Goal: Information Seeking & Learning: Find specific page/section

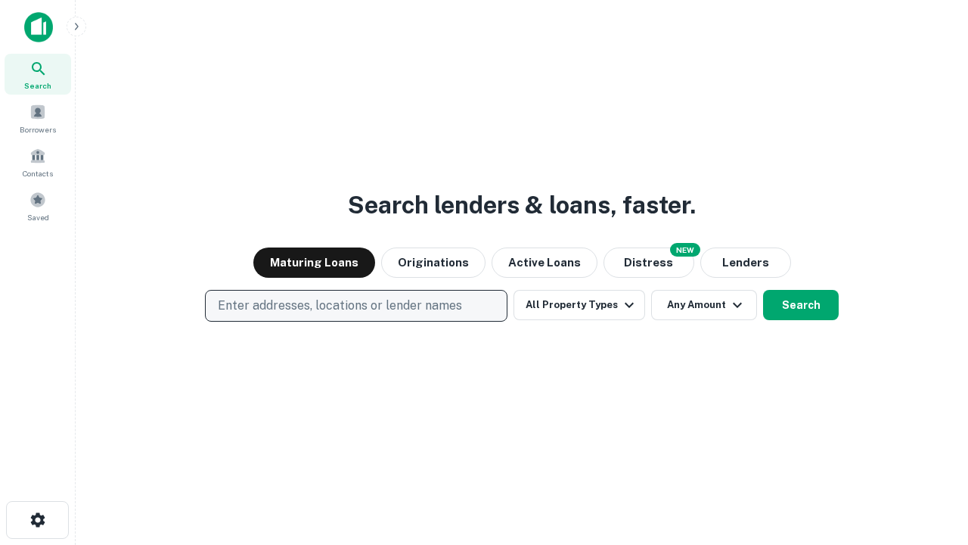
click at [356, 306] on p "Enter addresses, locations or lender names" at bounding box center [340, 306] width 244 height 18
type input "**********"
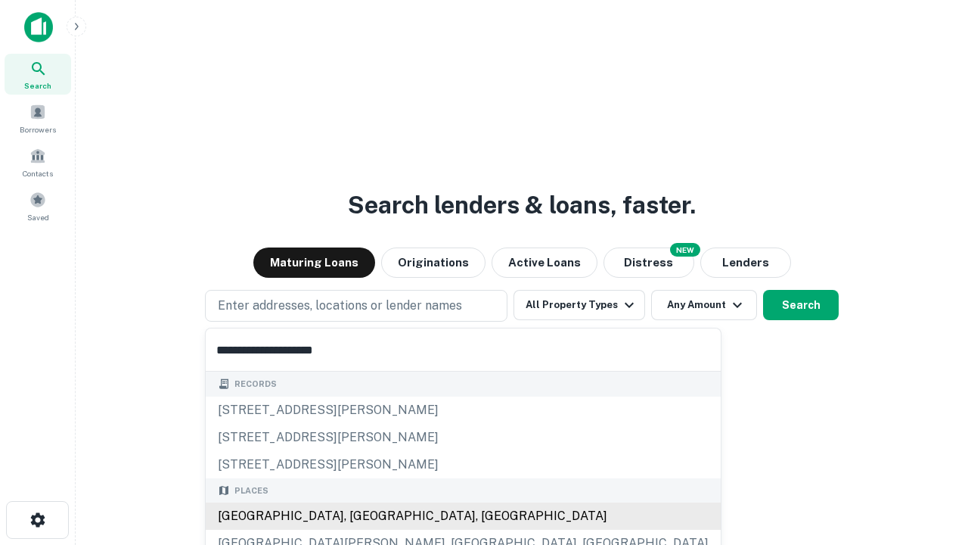
click at [362, 516] on div "[GEOGRAPHIC_DATA], [GEOGRAPHIC_DATA], [GEOGRAPHIC_DATA]" at bounding box center [463, 515] width 515 height 27
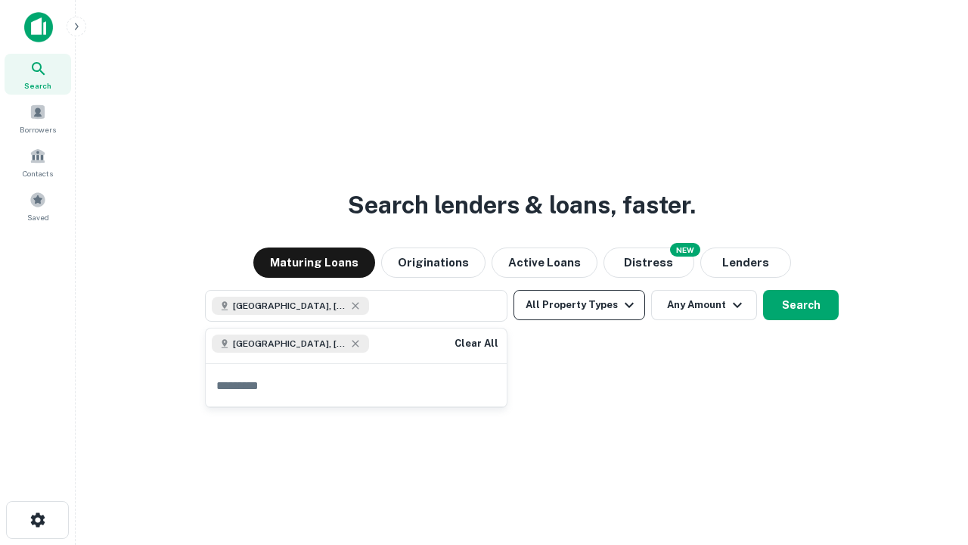
click at [579, 305] on button "All Property Types" at bounding box center [580, 305] width 132 height 30
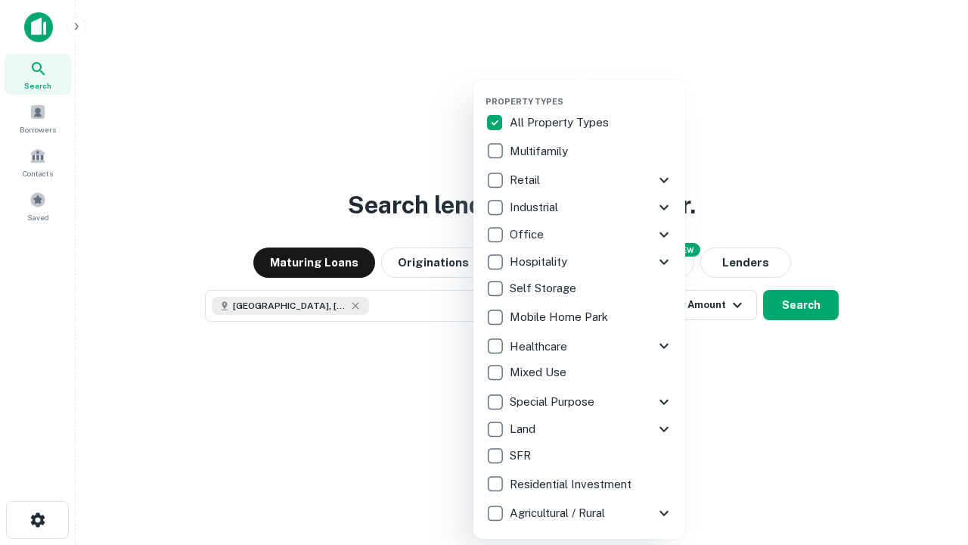
click at [592, 92] on button "button" at bounding box center [592, 92] width 212 height 1
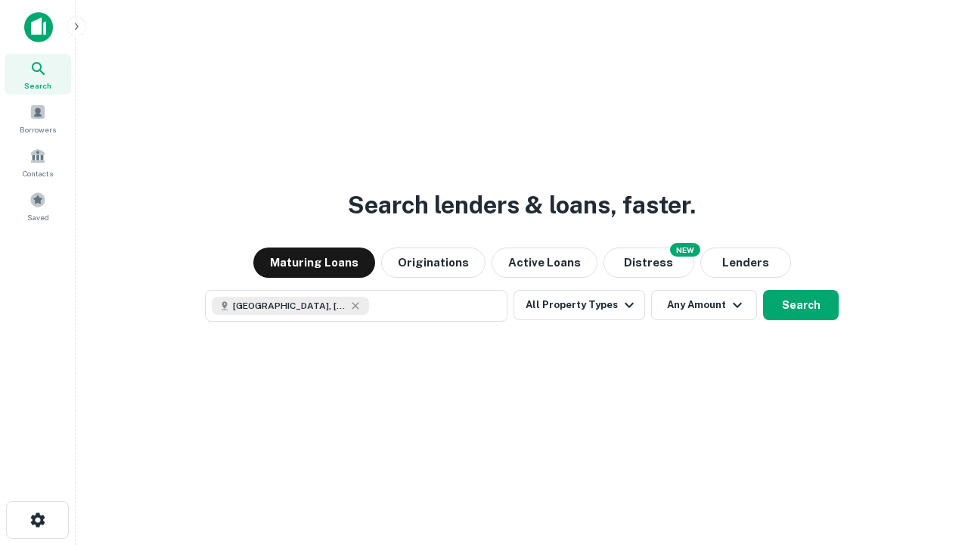
scroll to position [24, 0]
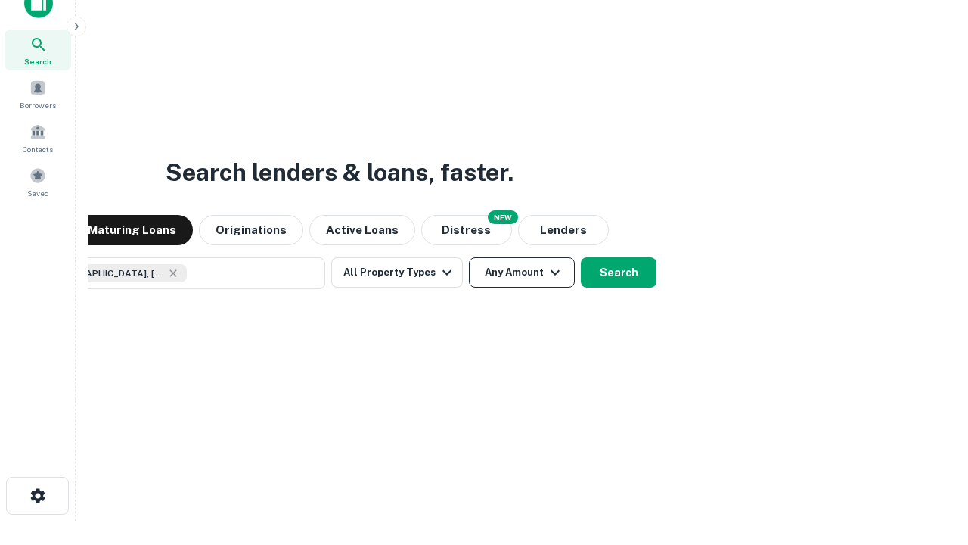
click at [469, 257] on button "Any Amount" at bounding box center [522, 272] width 106 height 30
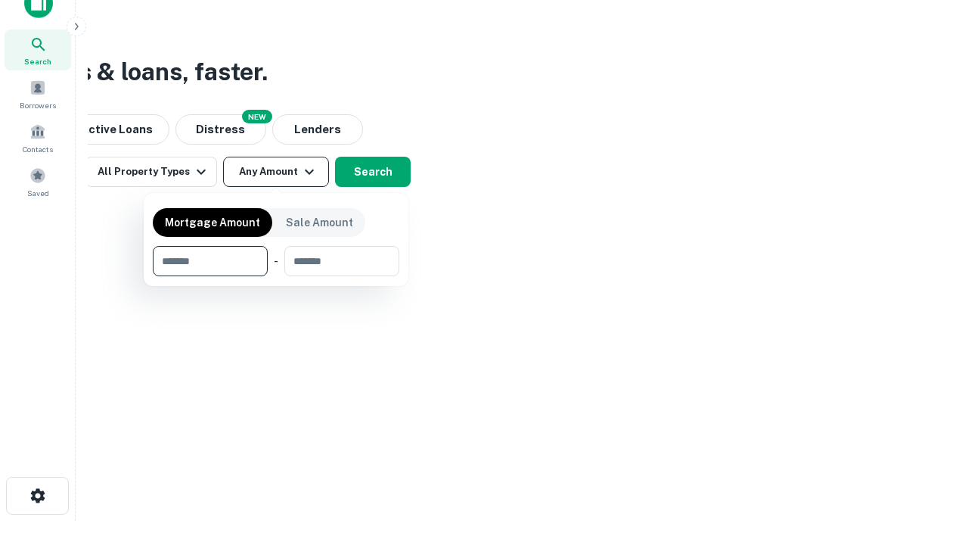
type input "*******"
click at [276, 276] on button "button" at bounding box center [276, 276] width 247 height 1
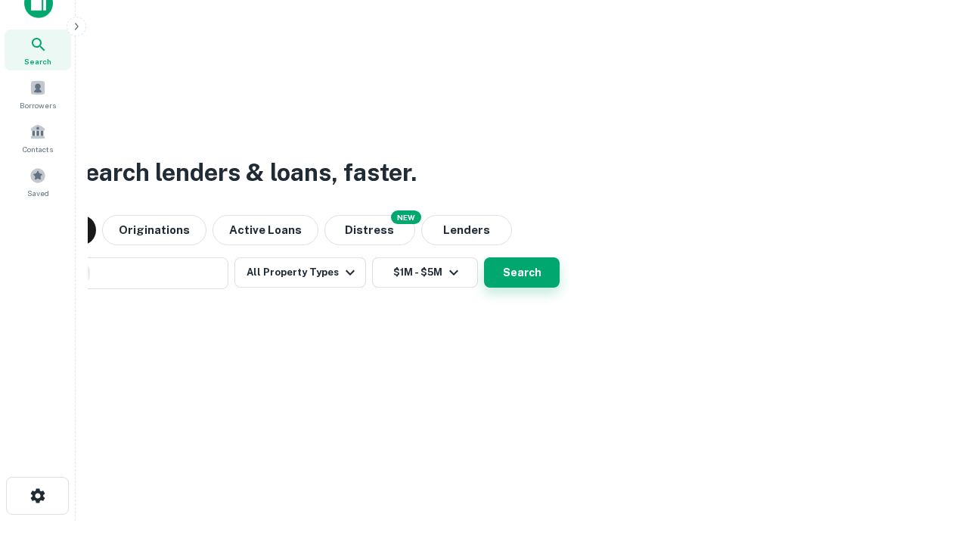
click at [484, 257] on button "Search" at bounding box center [522, 272] width 76 height 30
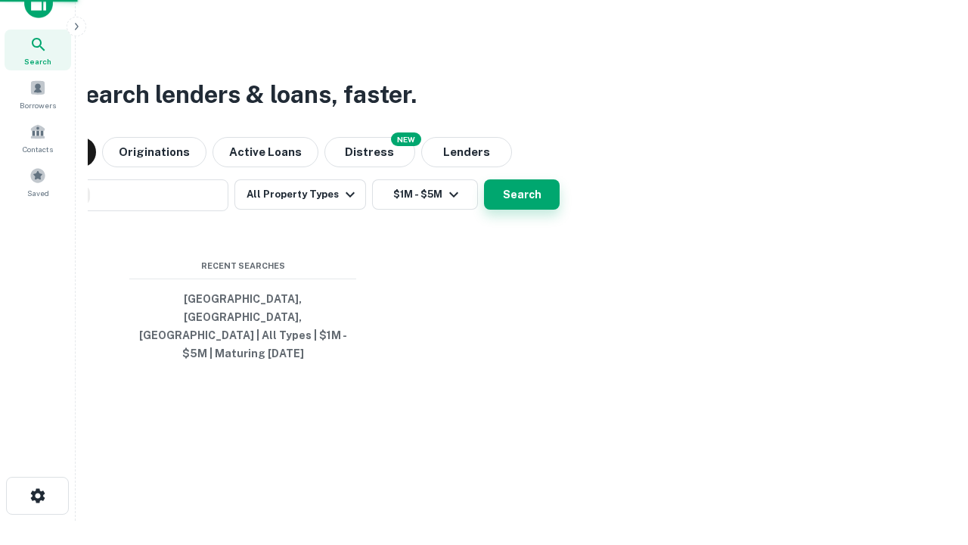
scroll to position [49, 428]
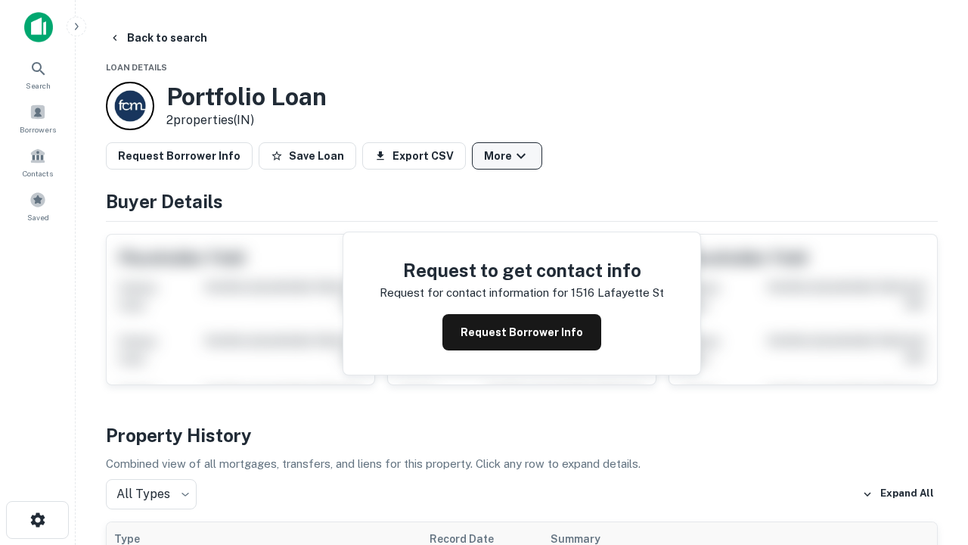
click at [507, 156] on button "More" at bounding box center [507, 155] width 70 height 27
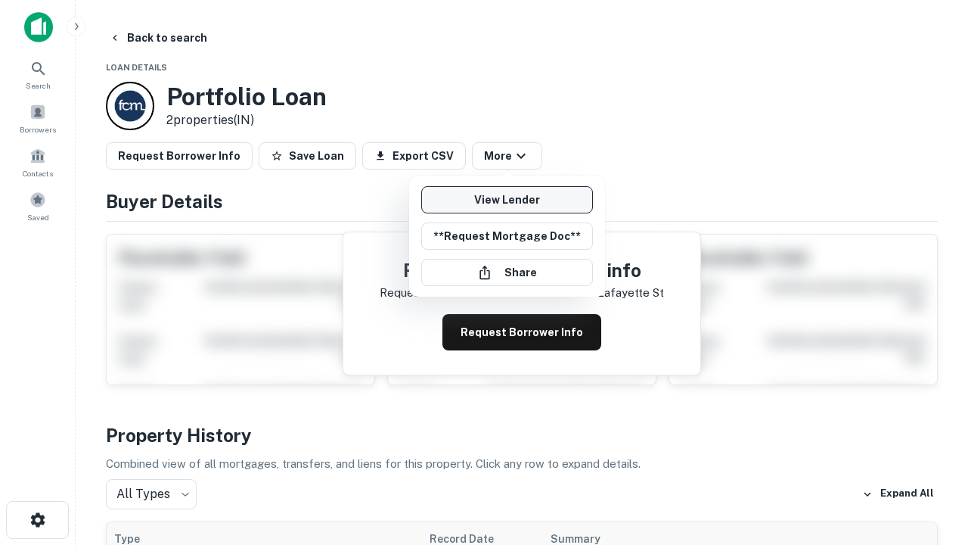
click at [507, 200] on link "View Lender" at bounding box center [507, 199] width 172 height 27
